Goal: Navigation & Orientation: Find specific page/section

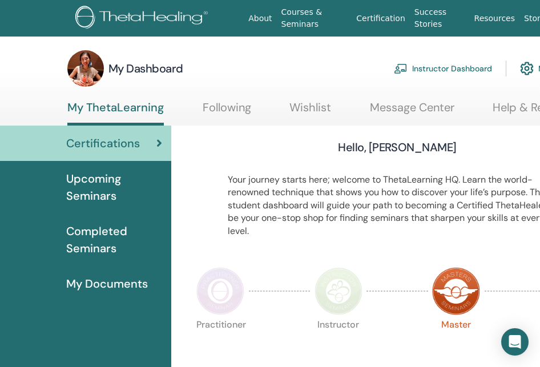
click at [85, 67] on img at bounding box center [85, 68] width 37 height 37
click at [172, 64] on h3 "My Dashboard" at bounding box center [145, 68] width 75 height 16
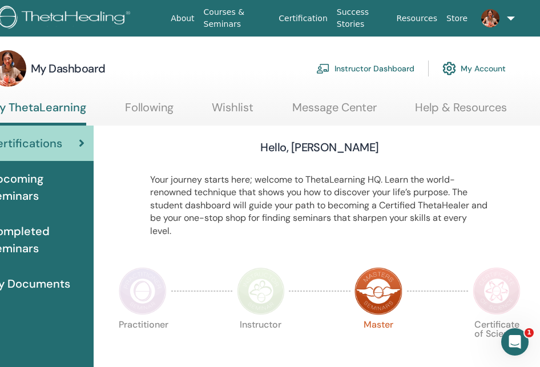
scroll to position [1, 83]
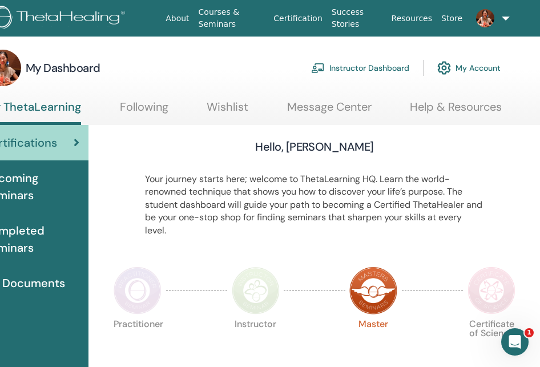
click at [476, 66] on link "My Account" at bounding box center [468, 67] width 63 height 25
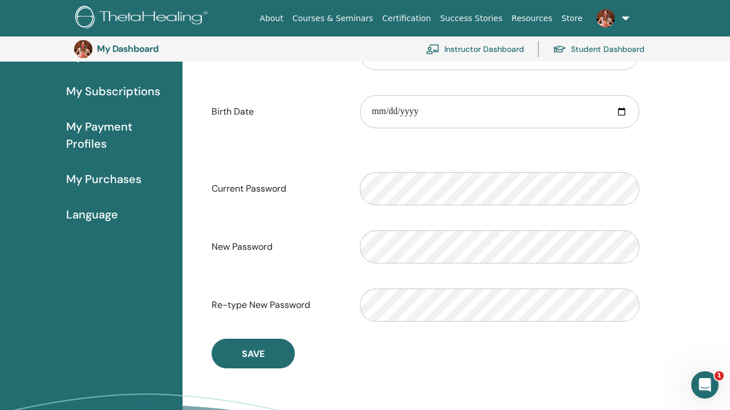
scroll to position [154, 0]
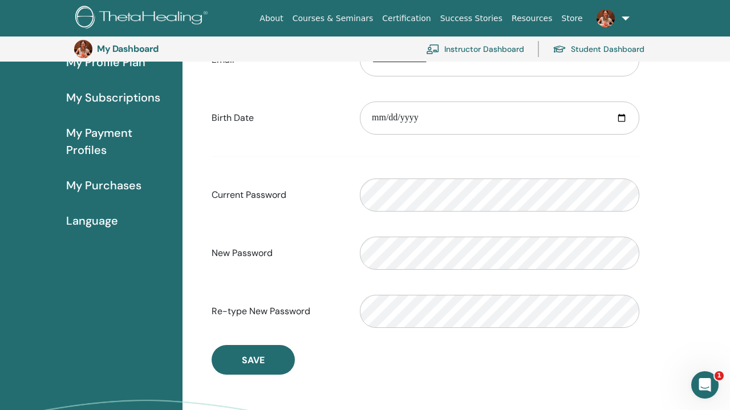
click at [98, 141] on span "My Payment Profiles" at bounding box center [119, 141] width 107 height 34
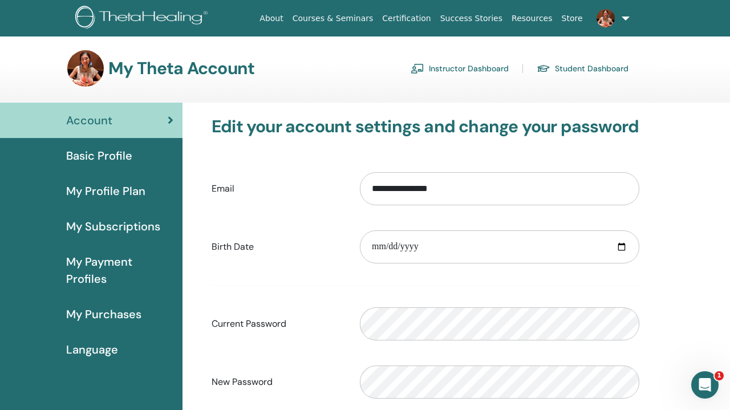
click at [576, 67] on link "Student Dashboard" at bounding box center [583, 68] width 92 height 18
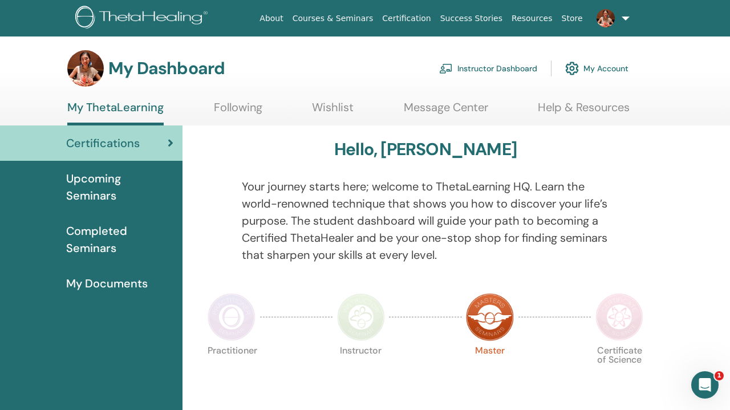
click at [563, 104] on link "Help & Resources" at bounding box center [584, 111] width 92 height 22
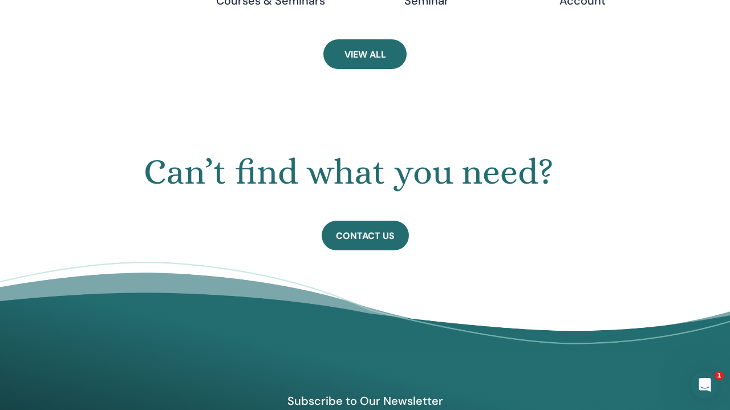
scroll to position [573, 0]
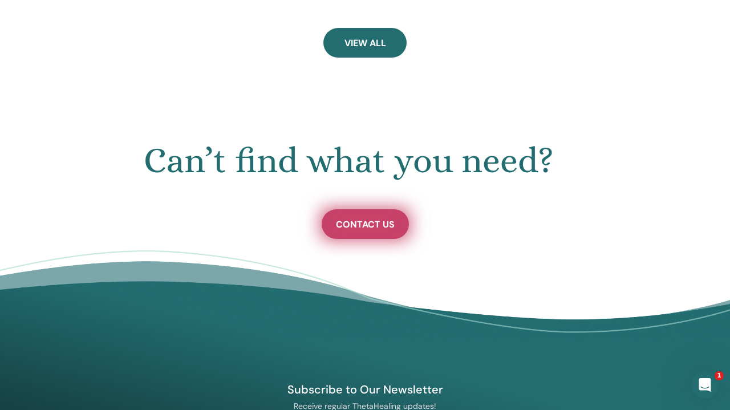
click at [381, 229] on link "Contact Us" at bounding box center [365, 224] width 87 height 30
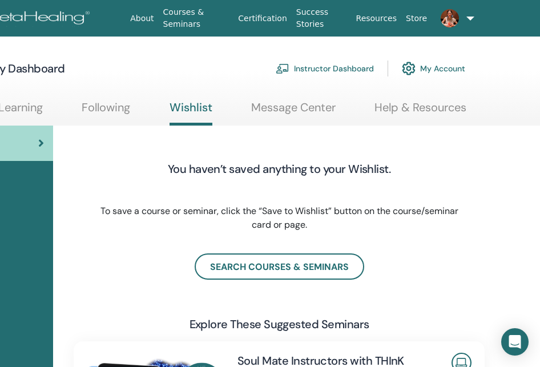
scroll to position [2, 118]
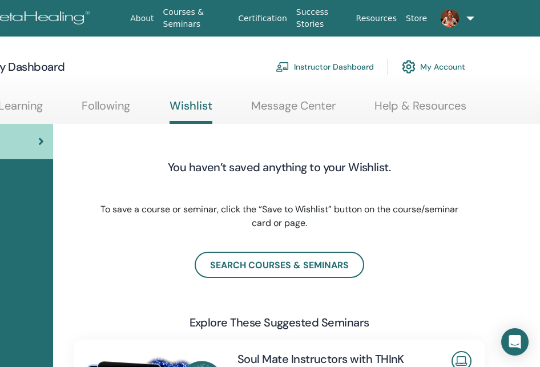
click at [446, 25] on img at bounding box center [449, 18] width 18 height 18
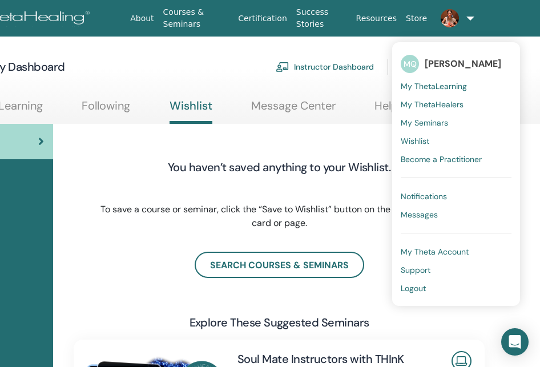
click at [430, 248] on span "My Theta Account" at bounding box center [434, 251] width 68 height 10
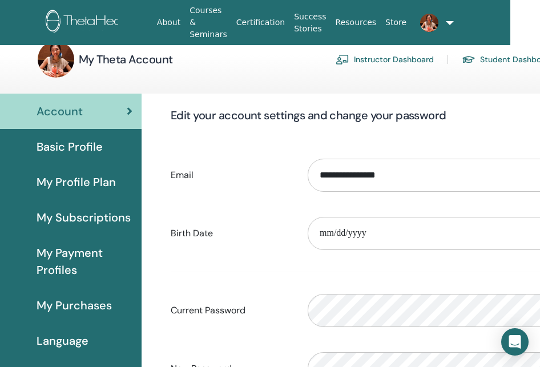
scroll to position [21, 29]
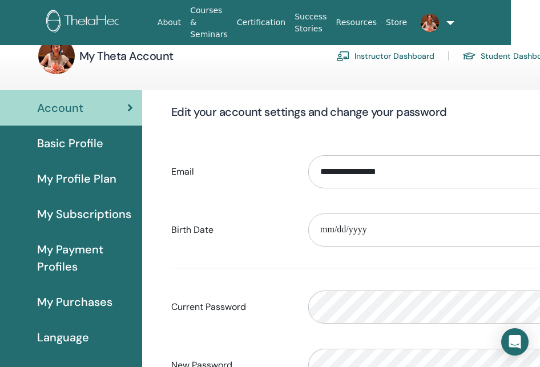
click at [103, 180] on span "My Profile Plan" at bounding box center [76, 178] width 79 height 17
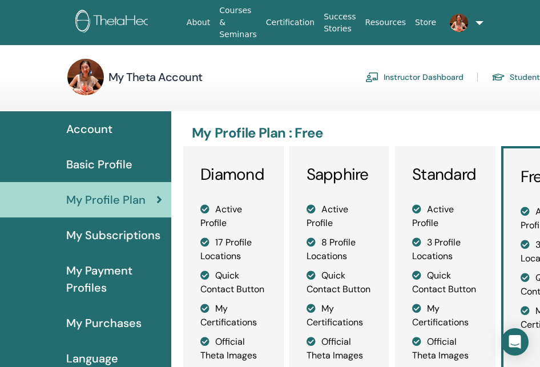
click at [141, 240] on span "My Subscriptions" at bounding box center [113, 234] width 94 height 17
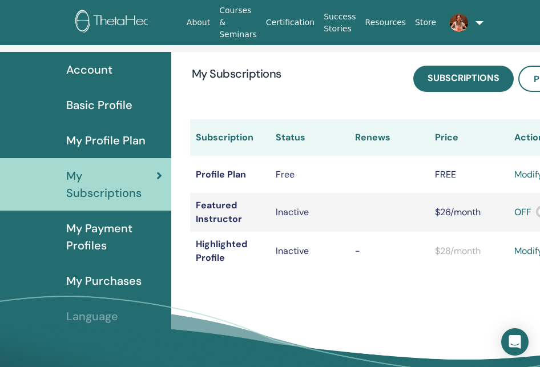
scroll to position [66, 0]
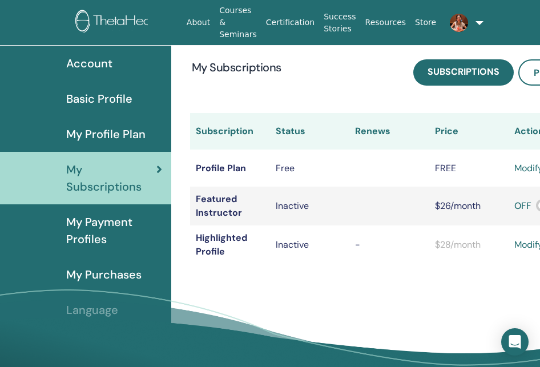
click at [109, 224] on span "My Payment Profiles" at bounding box center [114, 230] width 96 height 34
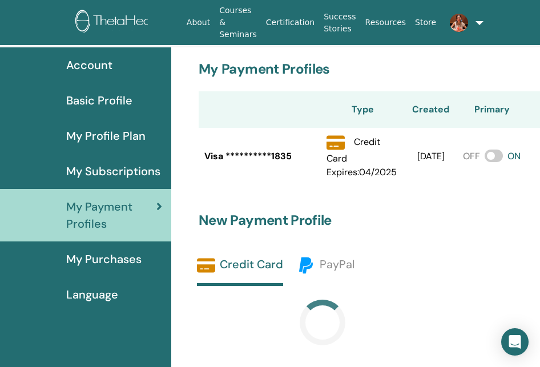
scroll to position [70, 0]
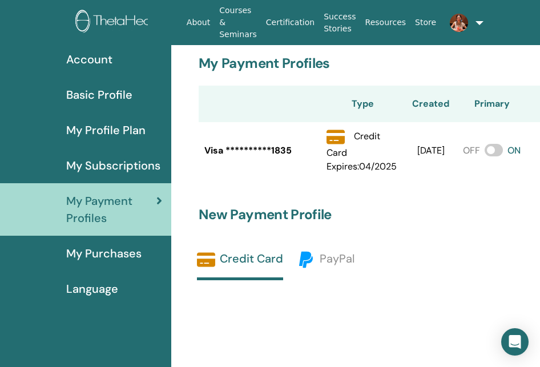
click at [100, 250] on span "My Purchases" at bounding box center [103, 253] width 75 height 17
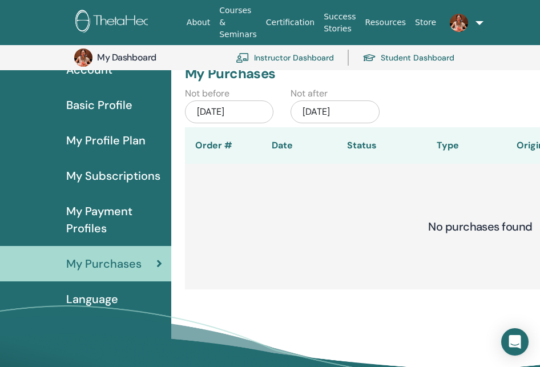
scroll to position [90, 0]
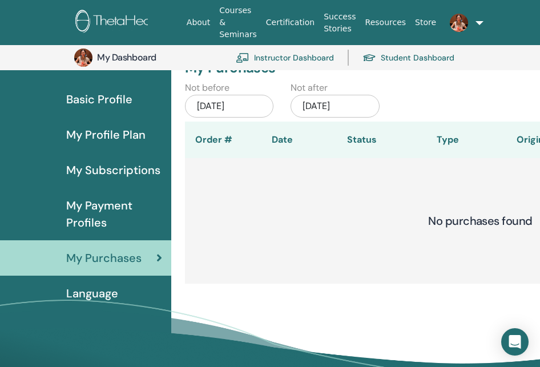
click at [104, 293] on span "Language" at bounding box center [92, 293] width 52 height 17
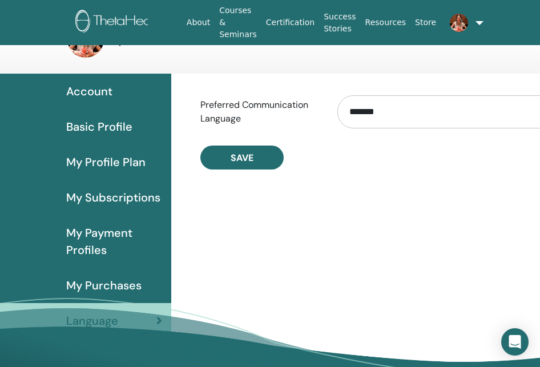
scroll to position [25, 0]
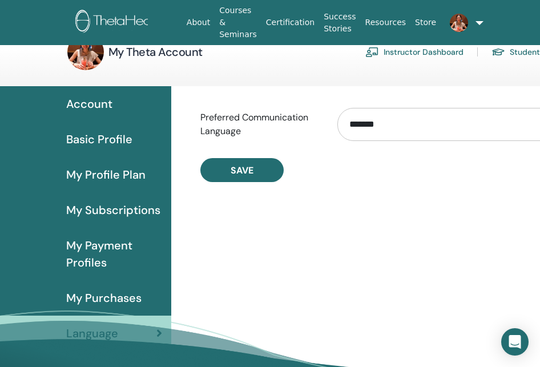
click at [95, 99] on span "Account" at bounding box center [89, 103] width 46 height 17
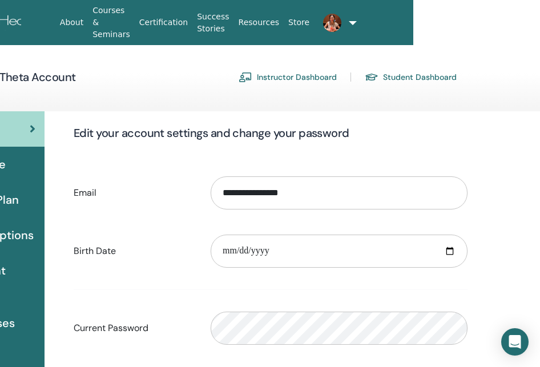
scroll to position [0, 127]
click at [342, 19] on link at bounding box center [328, 23] width 29 height 37
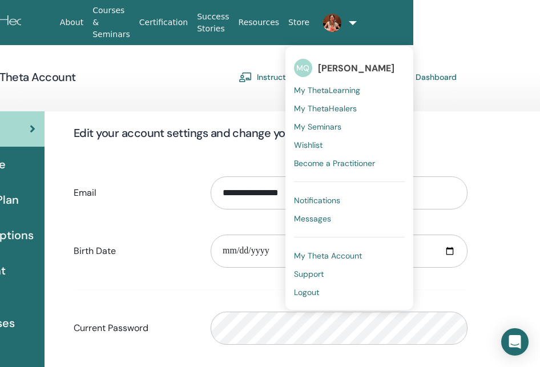
click at [453, 130] on h3 "Edit your account settings and change your password" at bounding box center [271, 133] width 394 height 16
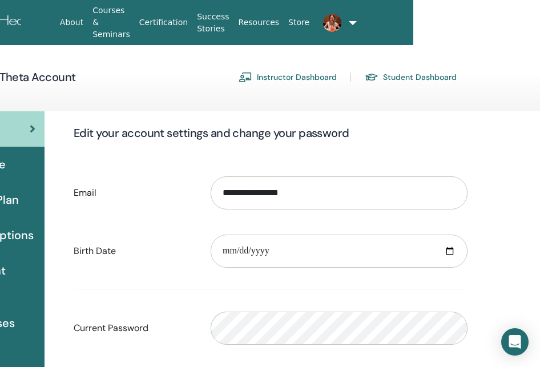
click at [392, 74] on link "Student Dashboard" at bounding box center [411, 77] width 92 height 18
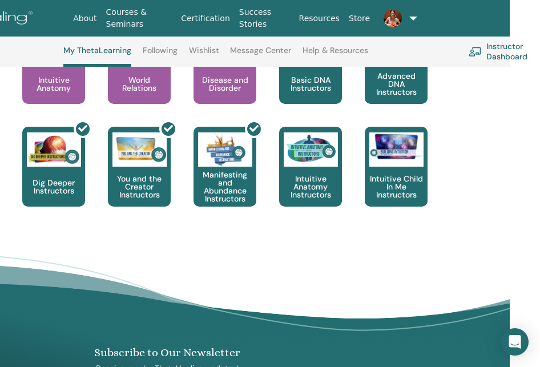
scroll to position [605, 175]
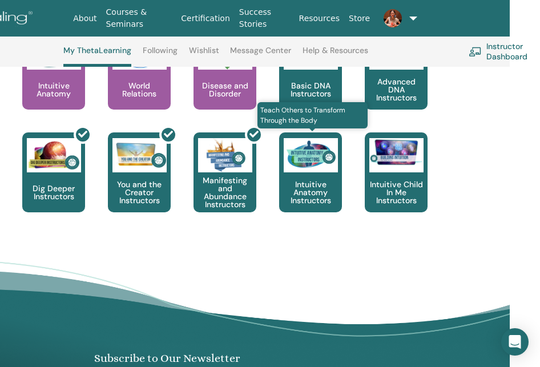
click at [317, 180] on p "Intuitive Anatomy Instructors" at bounding box center [310, 192] width 63 height 24
